Goal: Navigation & Orientation: Understand site structure

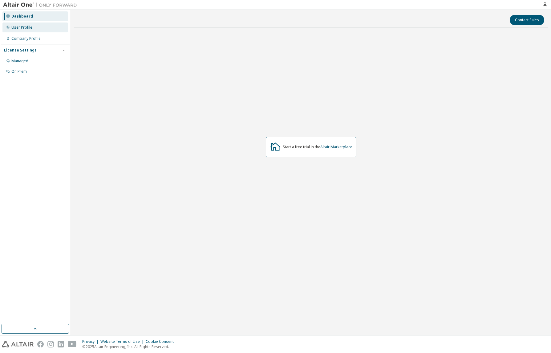
click at [36, 30] on div "User Profile" at bounding box center [35, 27] width 66 height 10
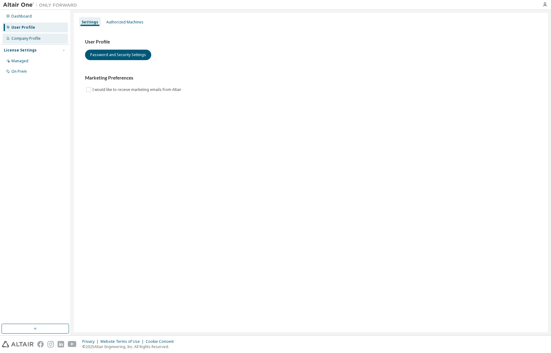
click at [35, 40] on div "Company Profile" at bounding box center [25, 38] width 29 height 5
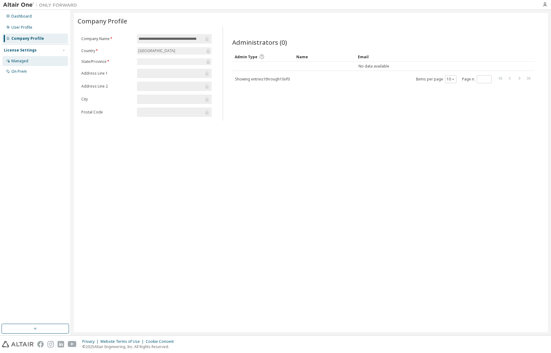
click at [33, 61] on div "Managed" at bounding box center [35, 61] width 66 height 10
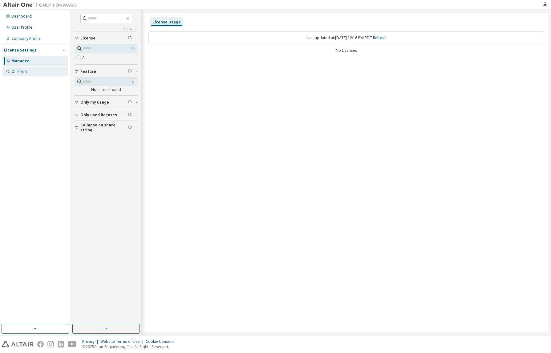
click at [26, 71] on div "On Prem" at bounding box center [18, 71] width 15 height 5
